Goal: Task Accomplishment & Management: Manage account settings

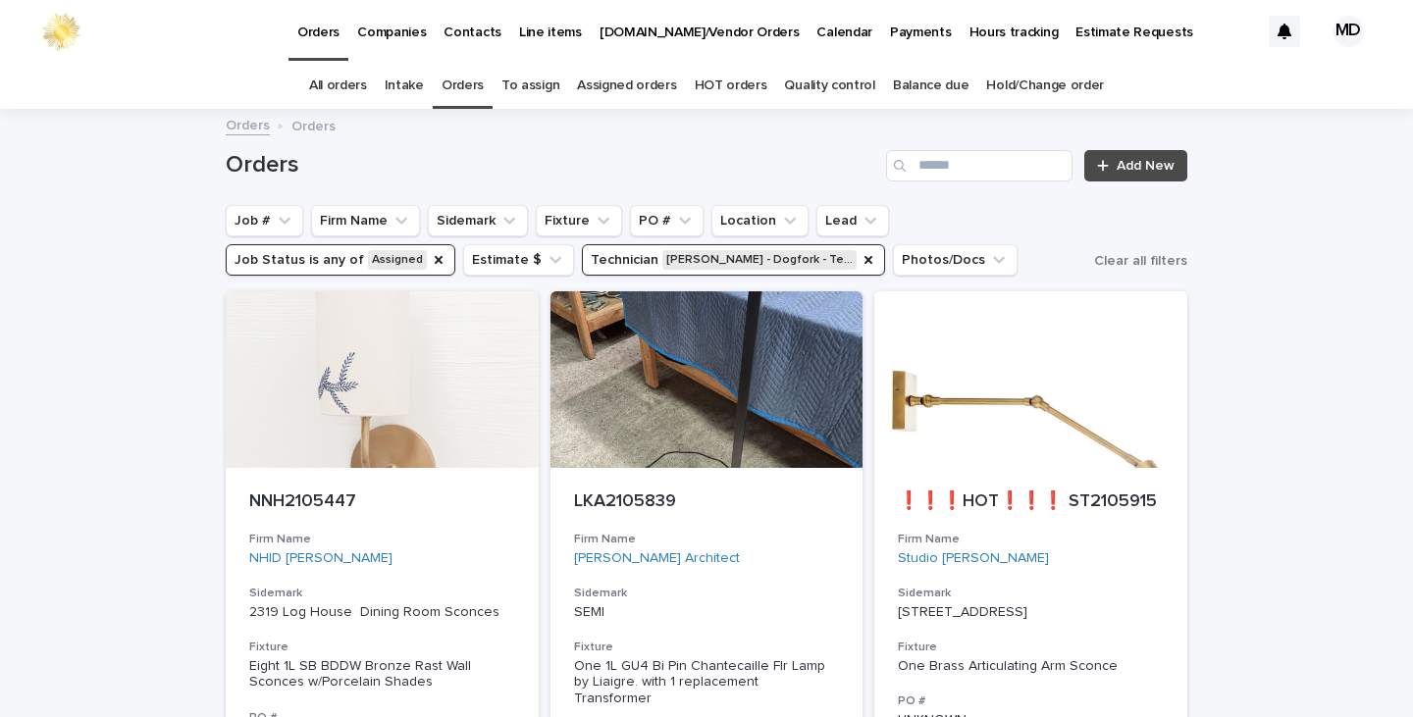
click at [817, 79] on link "Quality control" at bounding box center [829, 86] width 90 height 46
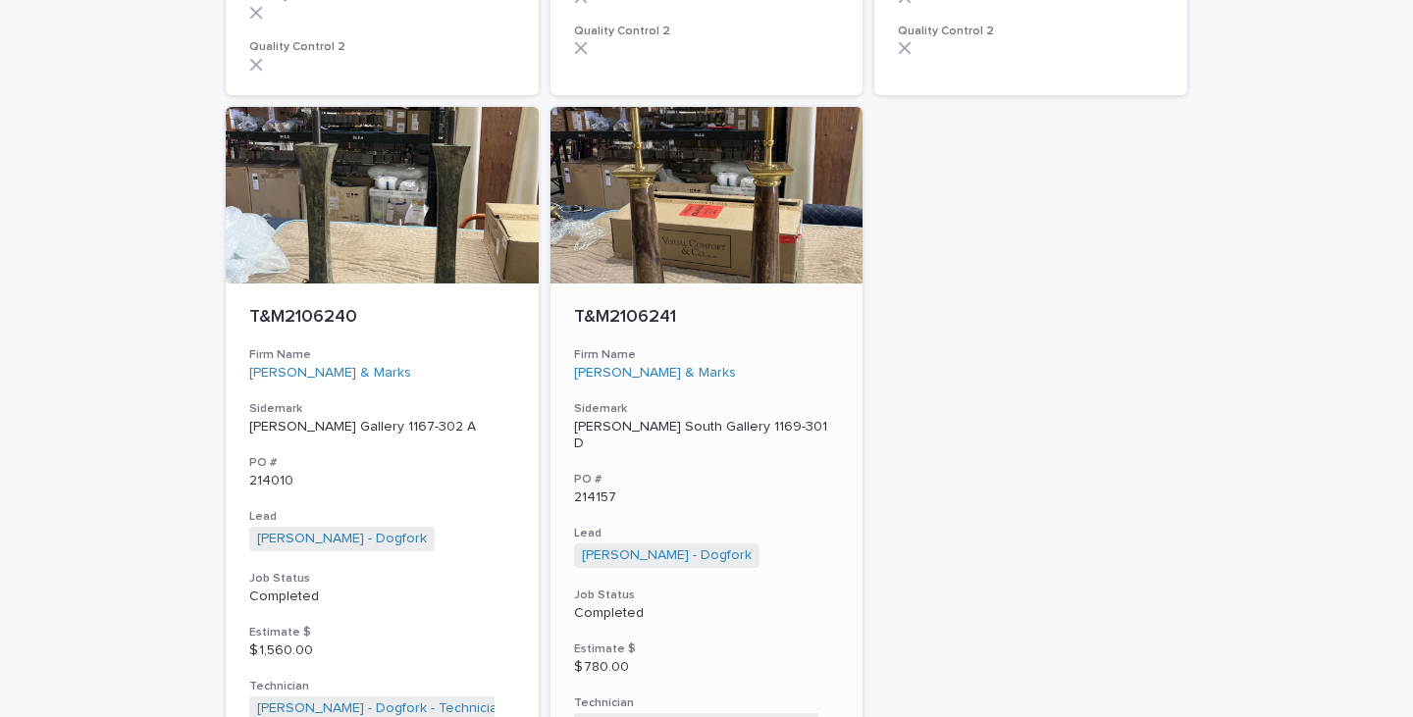
scroll to position [4147, 0]
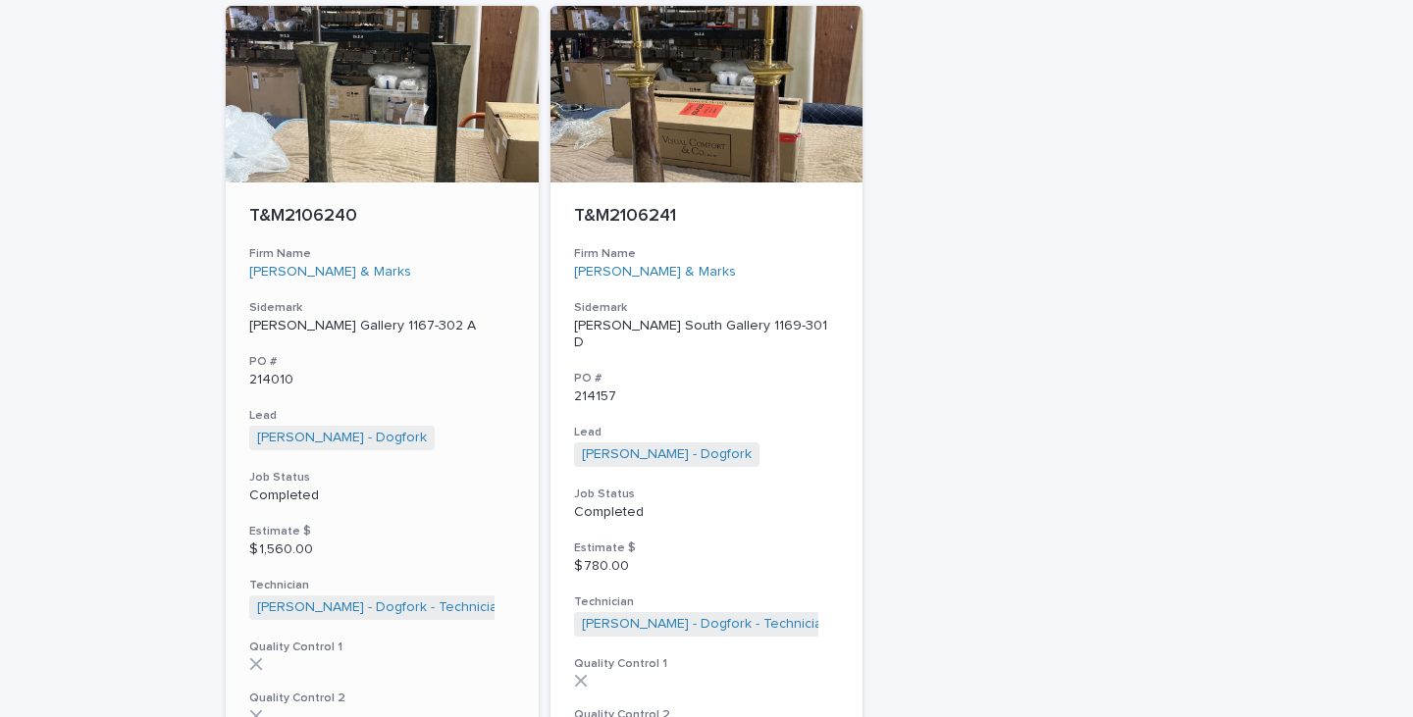
click at [334, 318] on p "[PERSON_NAME] Gallery 1167-302 A" at bounding box center [382, 326] width 266 height 17
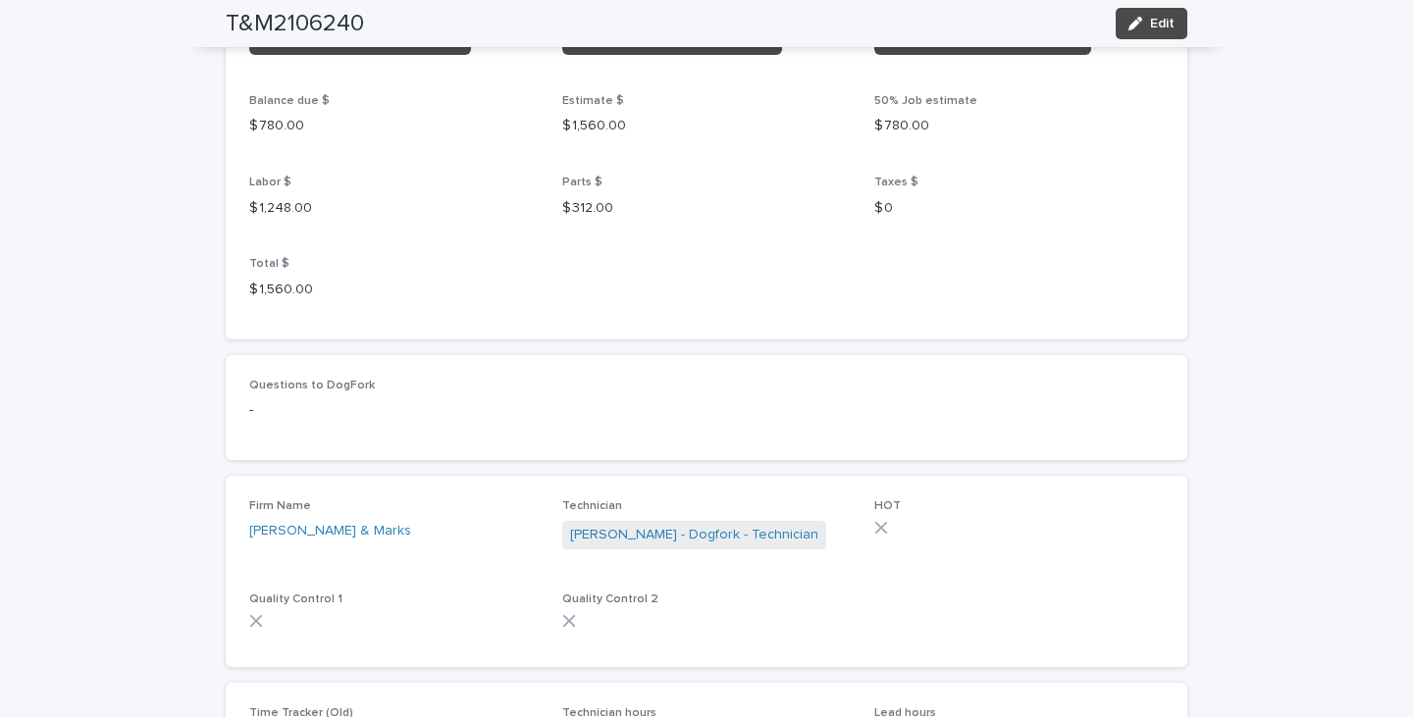
scroll to position [2257, 0]
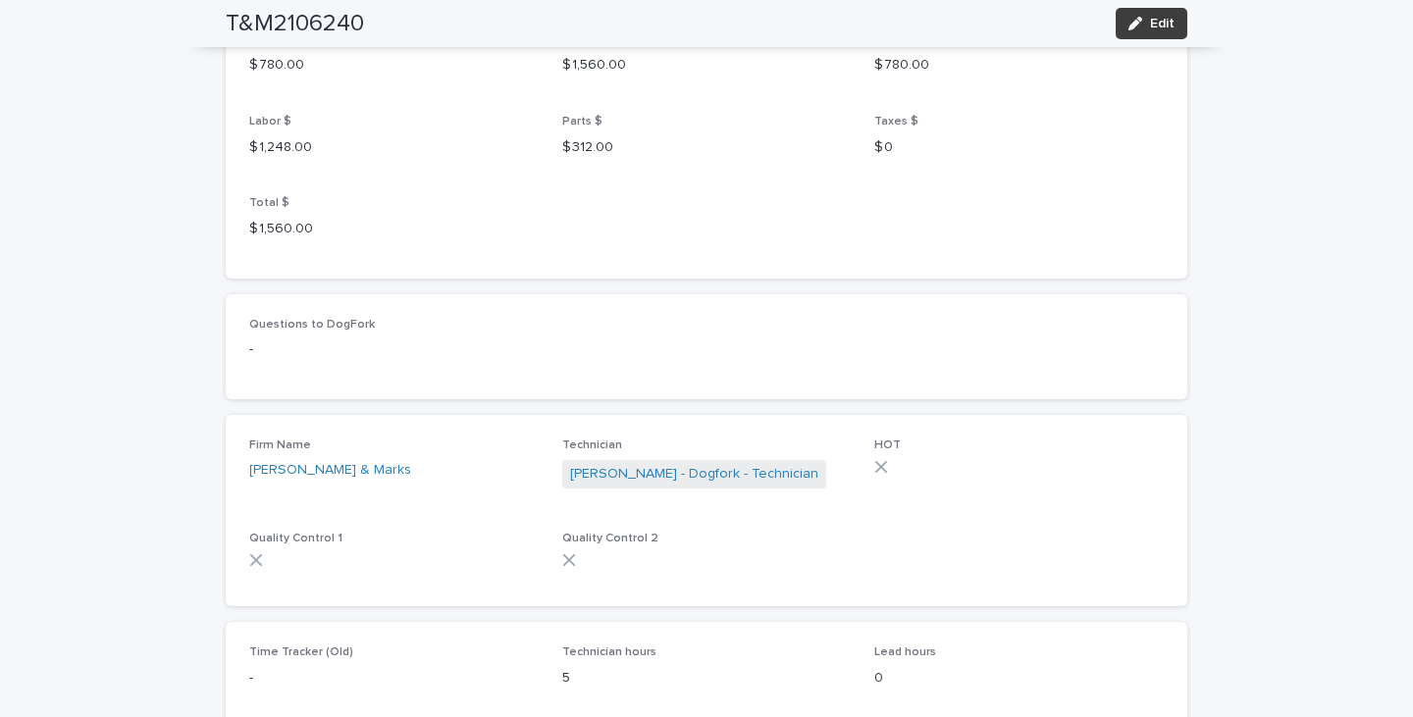
click at [1154, 18] on span "Edit" at bounding box center [1162, 24] width 25 height 14
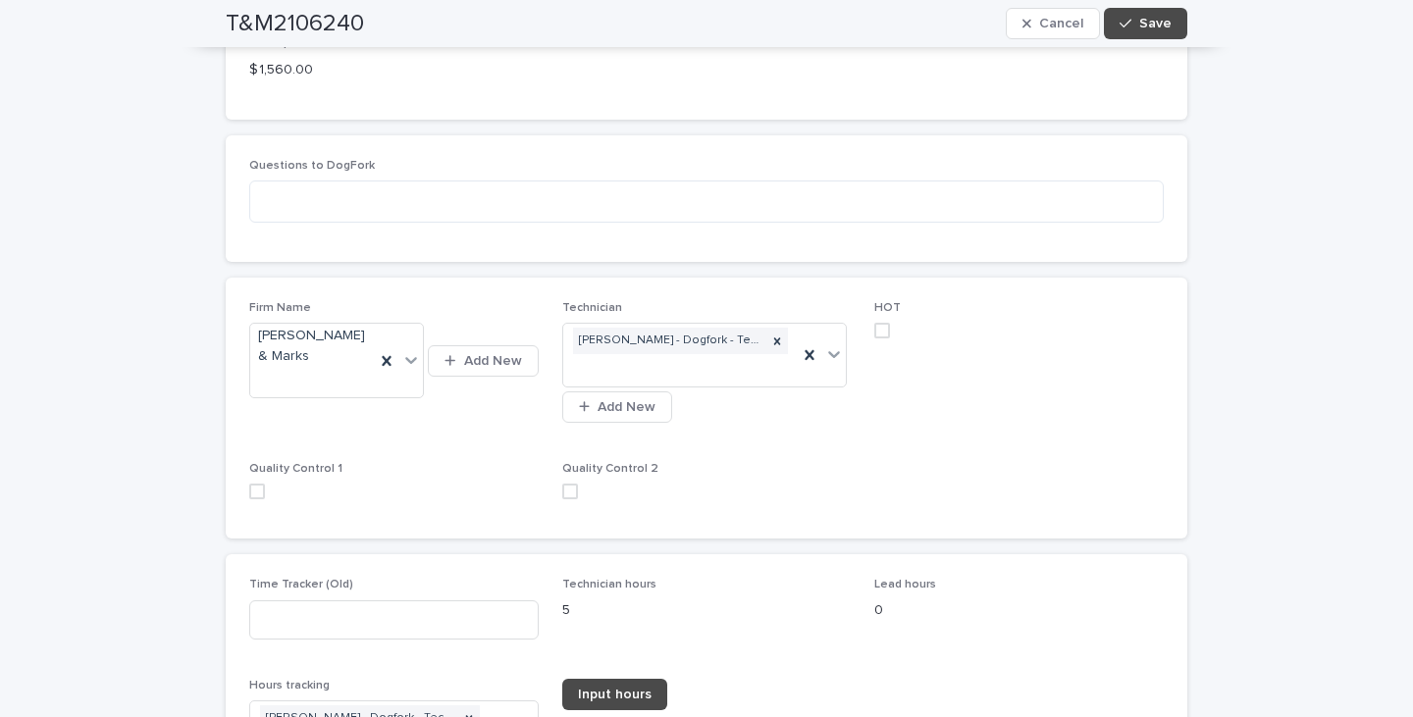
scroll to position [2943, 0]
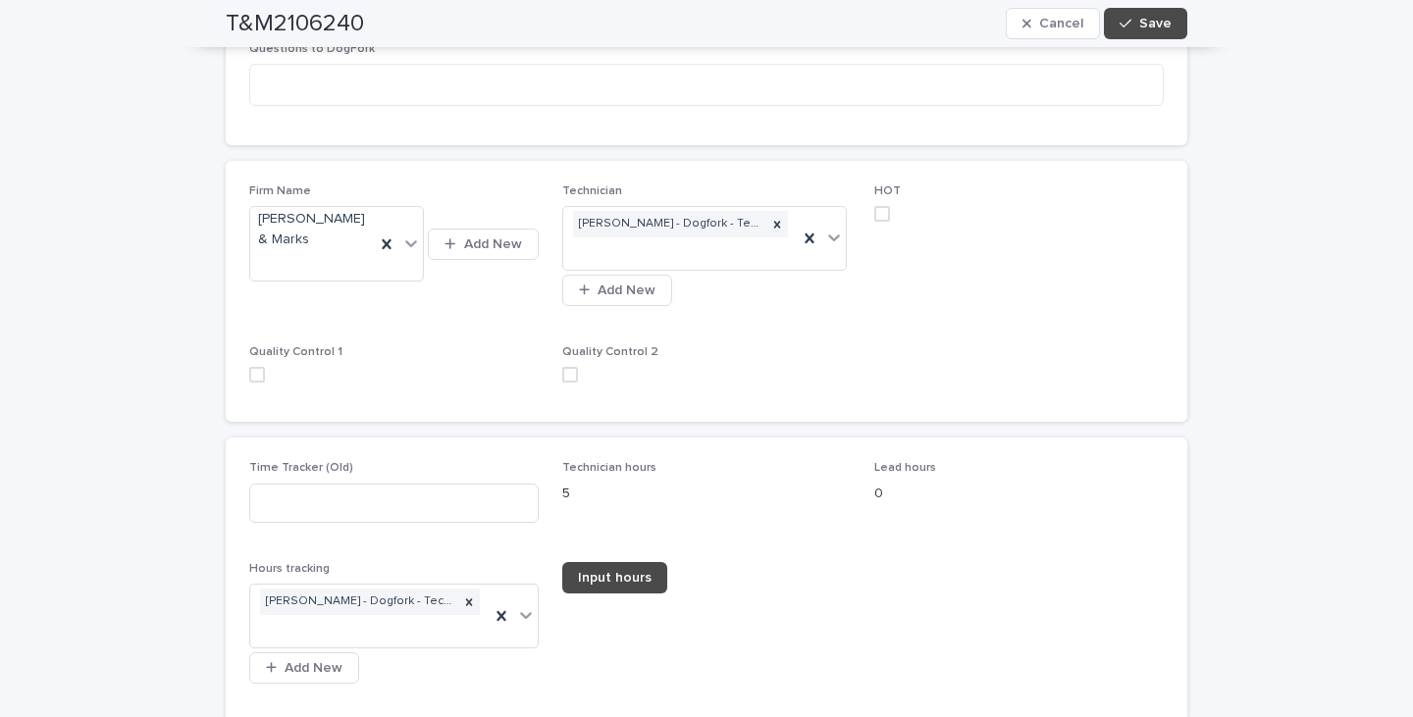
click at [254, 367] on span at bounding box center [257, 375] width 16 height 16
click at [562, 367] on span at bounding box center [570, 375] width 16 height 16
click at [1146, 24] on span "Save" at bounding box center [1155, 24] width 32 height 14
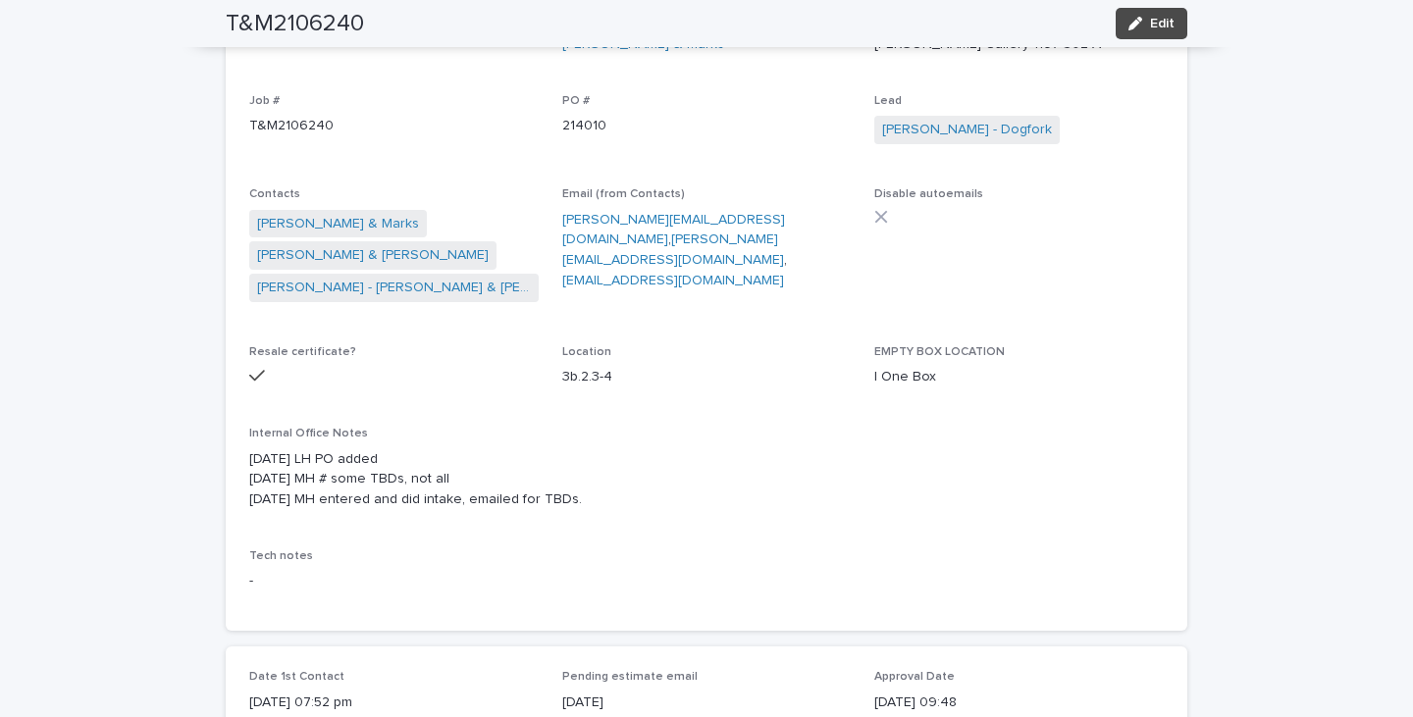
scroll to position [0, 0]
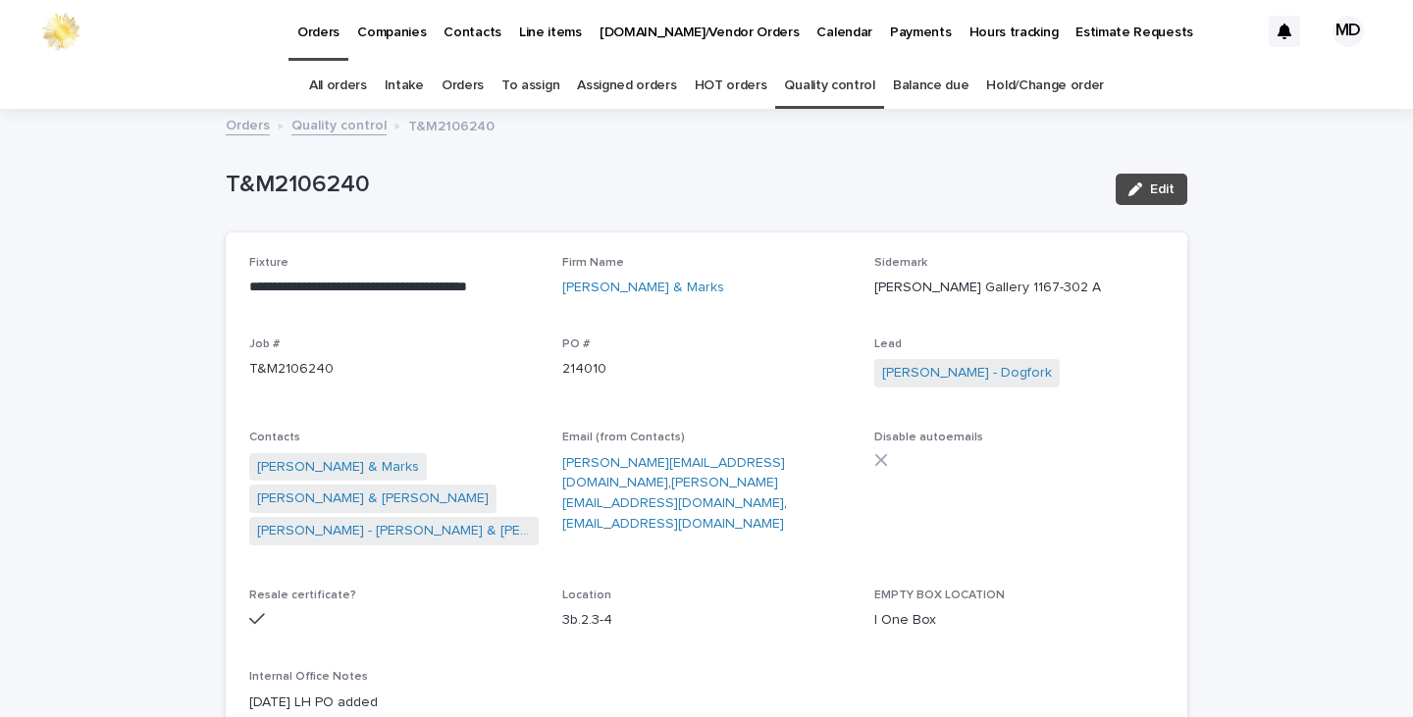
click at [852, 82] on link "Quality control" at bounding box center [829, 86] width 90 height 46
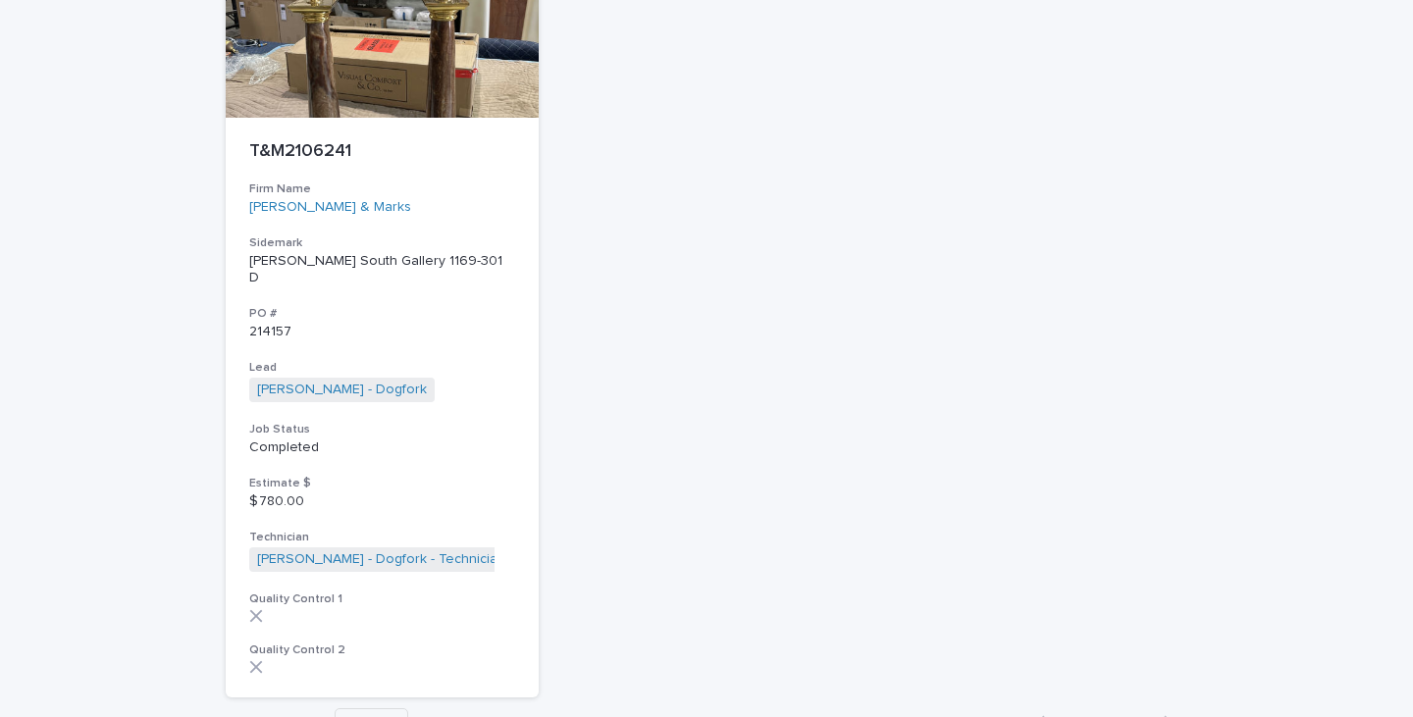
scroll to position [4245, 0]
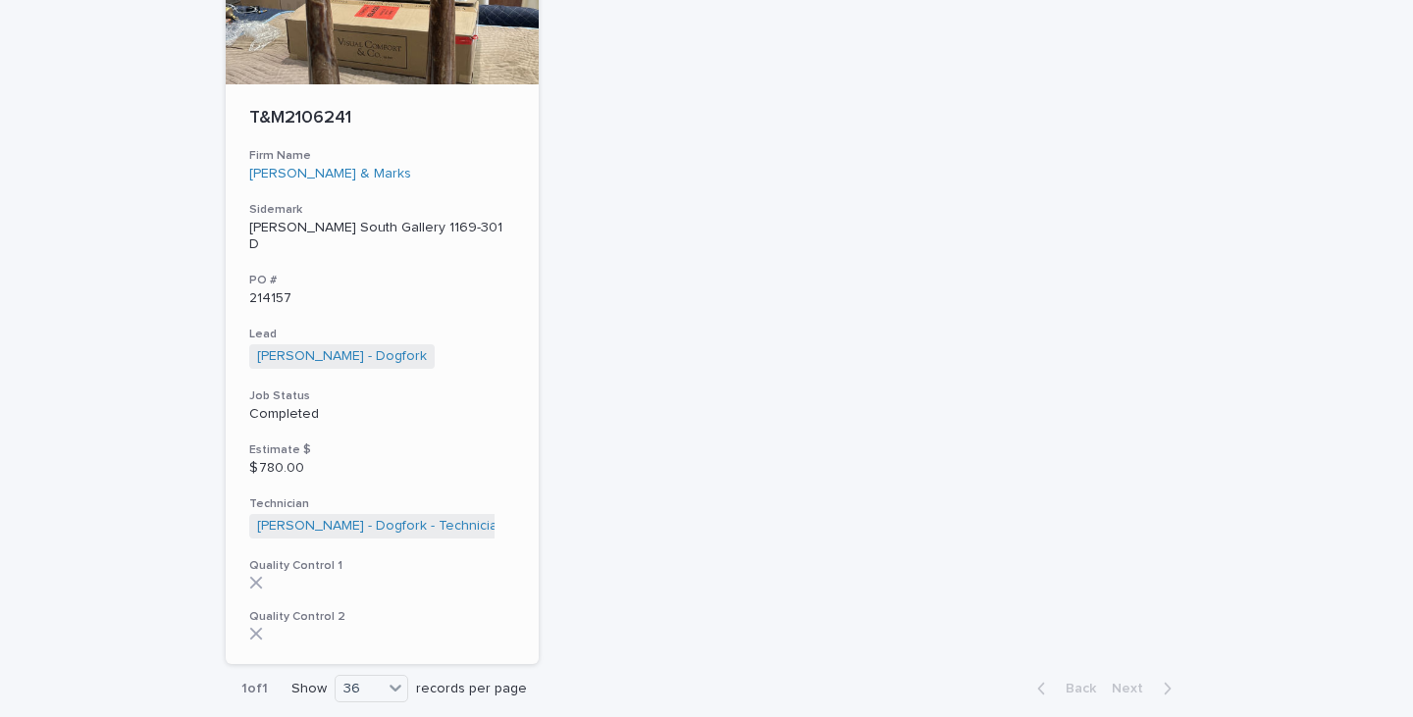
click at [283, 220] on p "[PERSON_NAME] South Gallery 1169-301 D" at bounding box center [382, 236] width 266 height 33
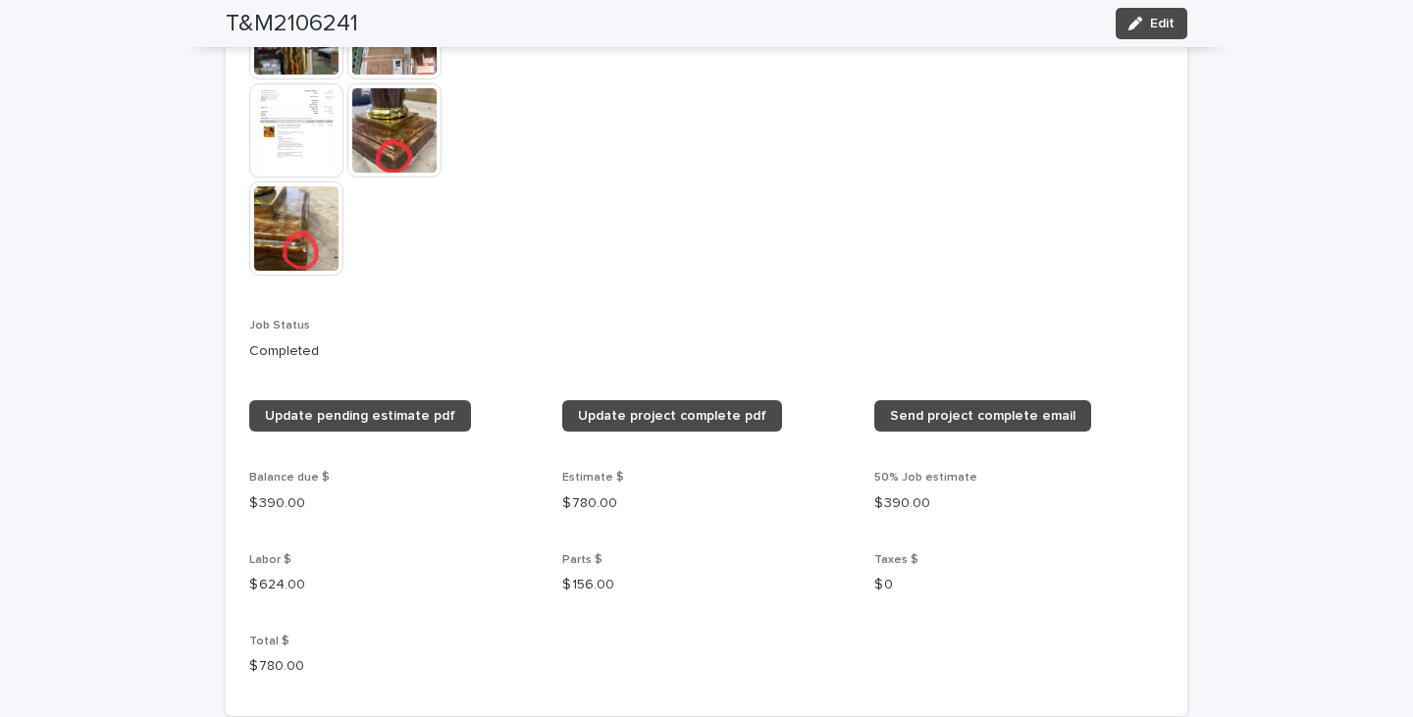
scroll to position [1766, 0]
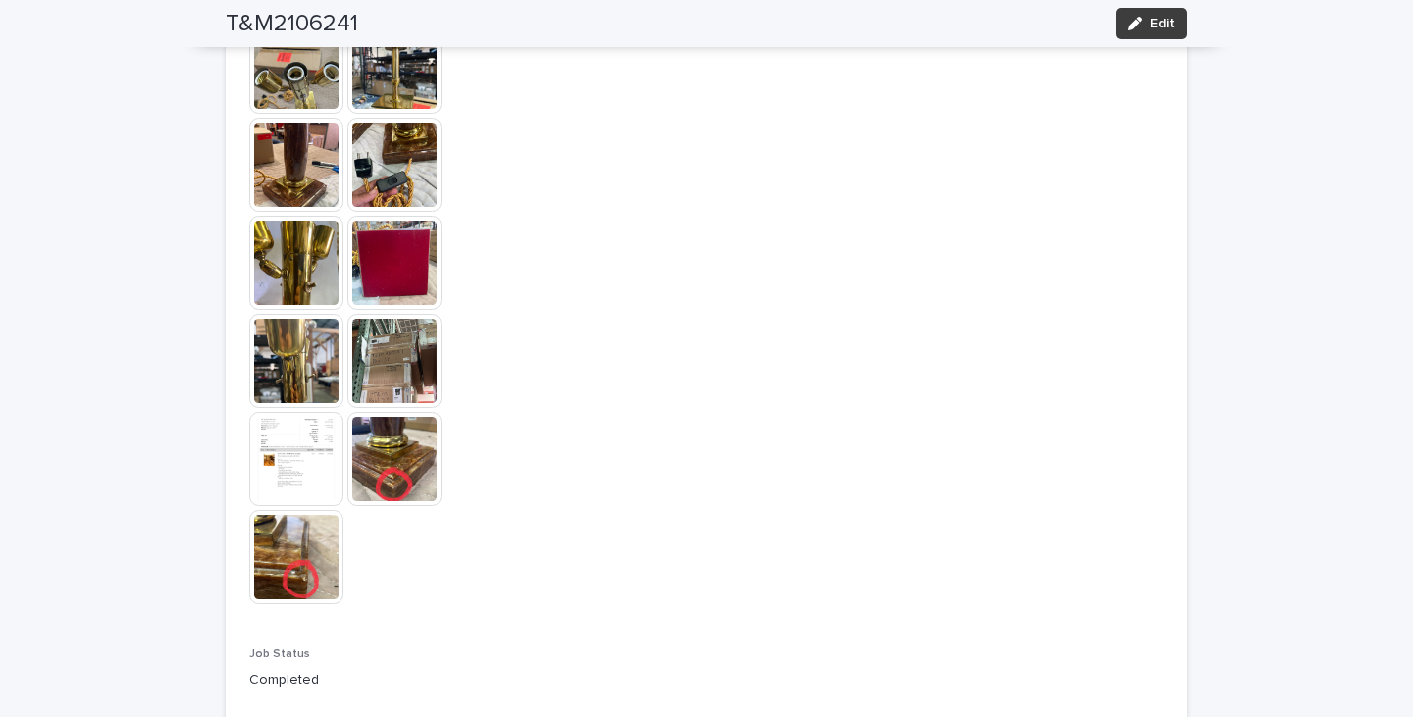
click at [1167, 23] on span "Edit" at bounding box center [1162, 24] width 25 height 14
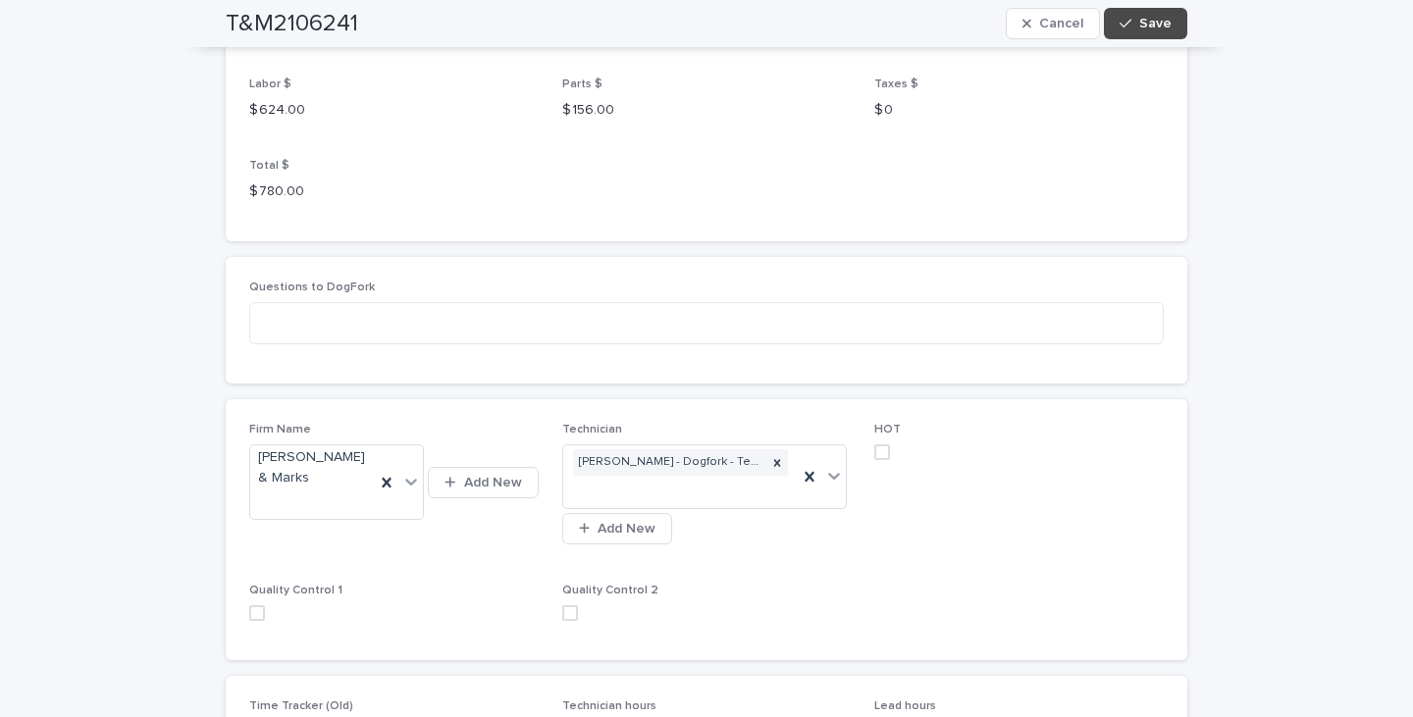
scroll to position [3000, 0]
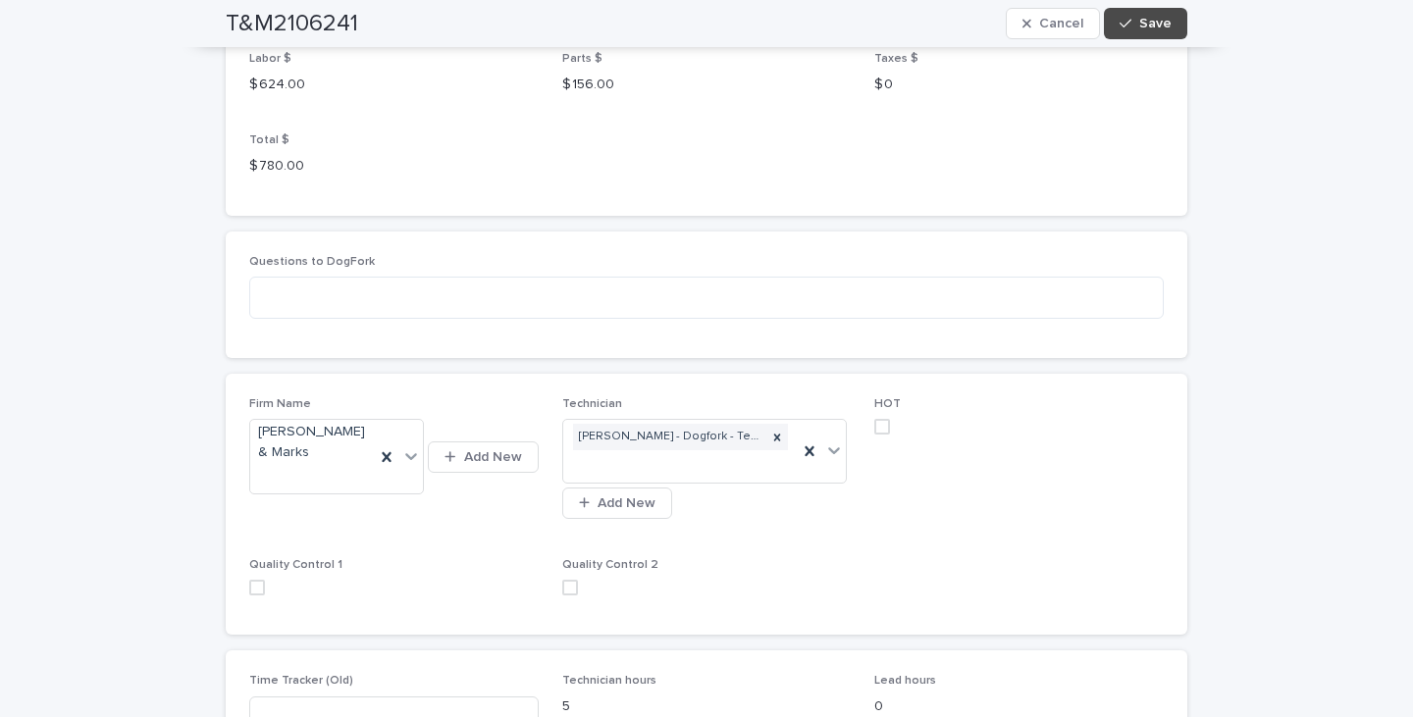
click at [251, 580] on span at bounding box center [257, 588] width 16 height 16
drag, startPoint x: 560, startPoint y: 581, endPoint x: 809, endPoint y: 499, distance: 262.2
click at [562, 580] on span at bounding box center [570, 588] width 16 height 16
click at [1161, 14] on button "Save" at bounding box center [1145, 23] width 83 height 31
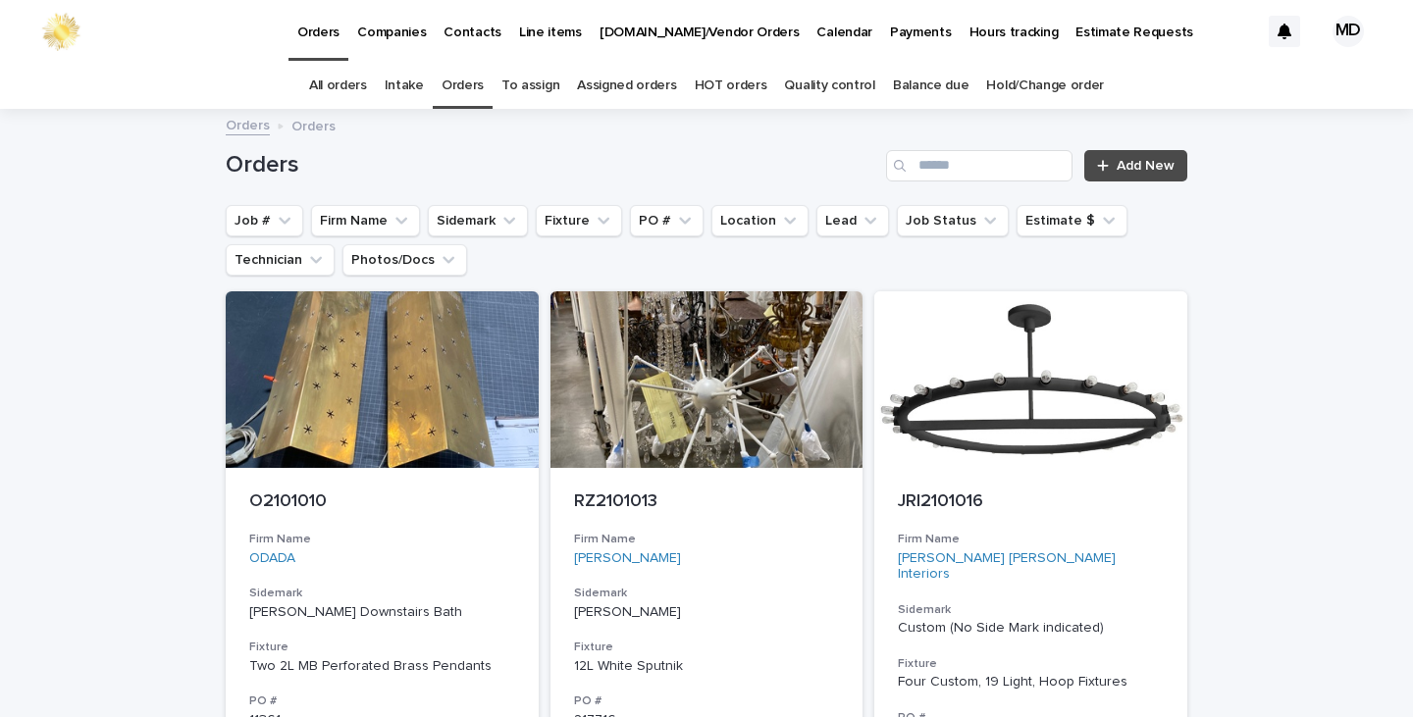
click at [827, 89] on link "Quality control" at bounding box center [829, 86] width 90 height 46
